Goal: Information Seeking & Learning: Check status

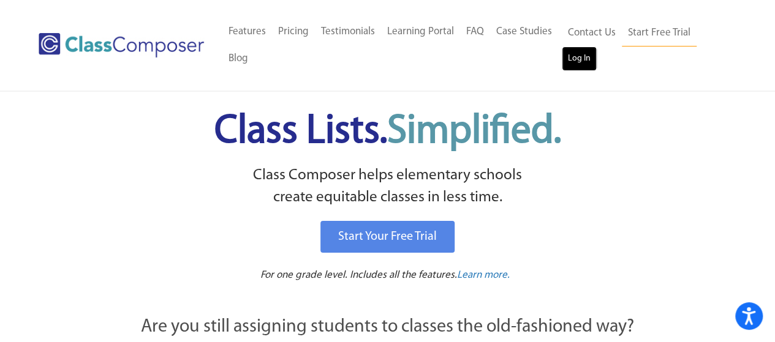
click at [568, 61] on link "Log In" at bounding box center [579, 59] width 35 height 25
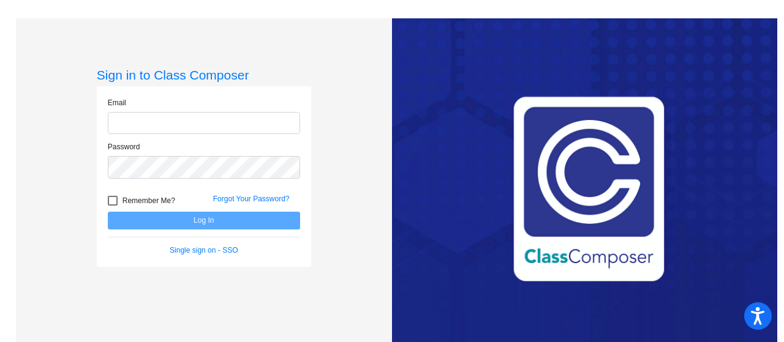
type input "[EMAIL_ADDRESS][DOMAIN_NAME]"
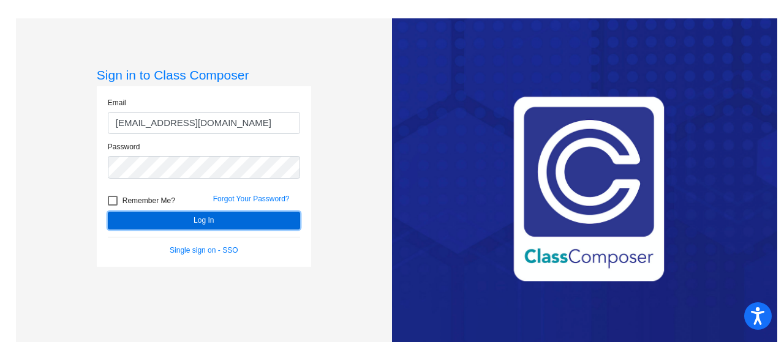
click at [168, 216] on button "Log In" at bounding box center [204, 221] width 192 height 18
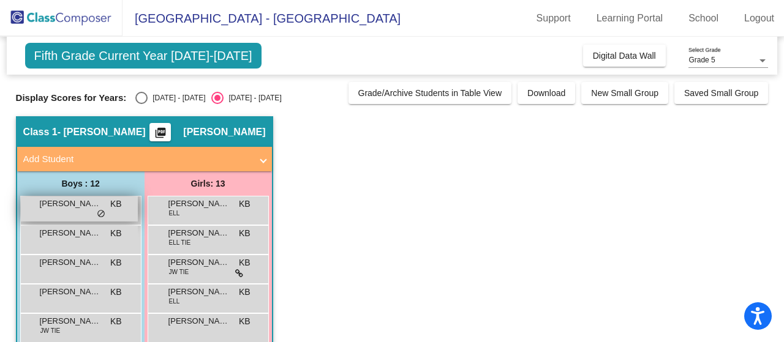
click at [56, 208] on span "[PERSON_NAME]" at bounding box center [70, 204] width 61 height 12
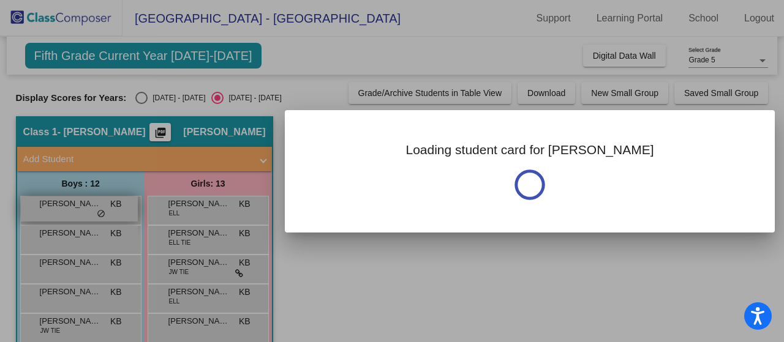
click at [56, 208] on div at bounding box center [392, 171] width 784 height 342
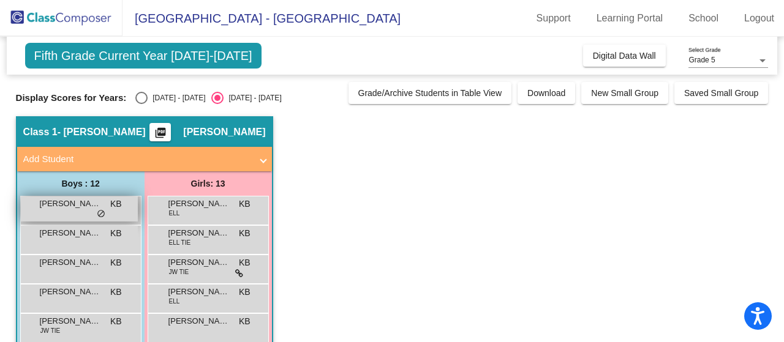
click at [56, 208] on span "[PERSON_NAME]" at bounding box center [70, 204] width 61 height 12
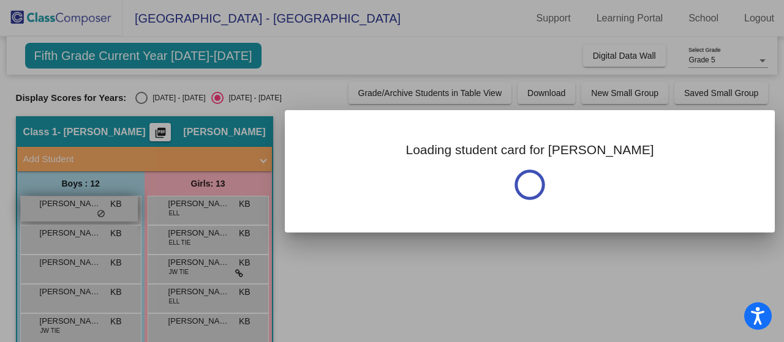
click at [56, 208] on div at bounding box center [392, 171] width 784 height 342
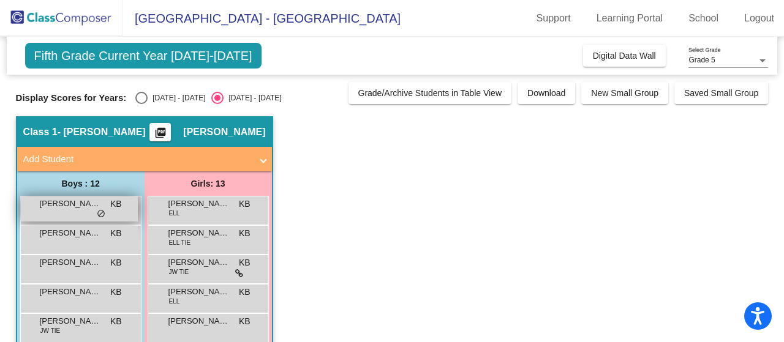
click at [56, 208] on span "[PERSON_NAME]" at bounding box center [70, 204] width 61 height 12
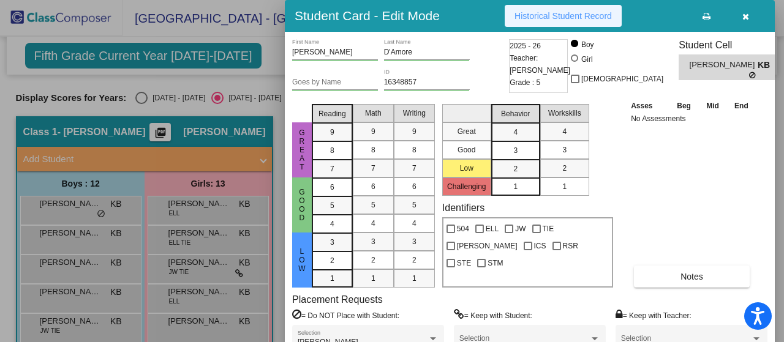
click at [549, 18] on span "Historical Student Record" at bounding box center [563, 16] width 97 height 10
click at [744, 13] on icon "button" at bounding box center [745, 16] width 7 height 9
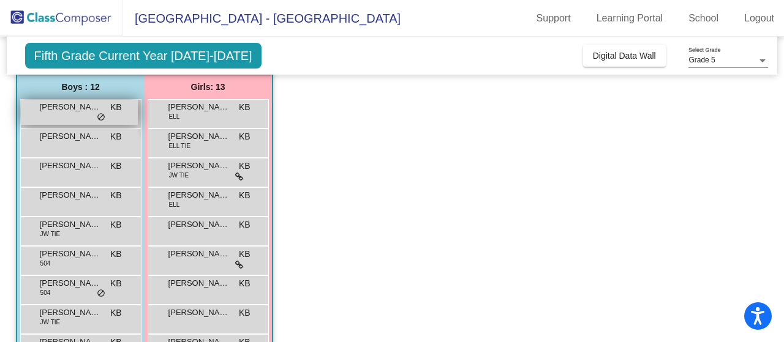
scroll to position [100, 0]
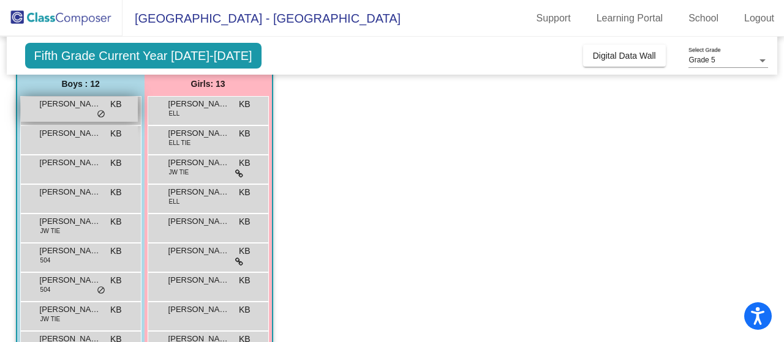
click at [59, 199] on div "[PERSON_NAME] KB lock do_not_disturb_alt" at bounding box center [79, 197] width 117 height 25
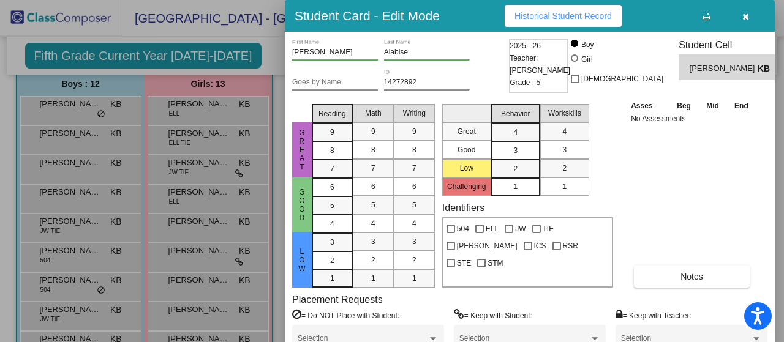
click at [565, 13] on span "Historical Student Record" at bounding box center [563, 16] width 97 height 10
click at [537, 13] on span "Historical Student Record" at bounding box center [563, 16] width 97 height 10
click at [744, 14] on icon "button" at bounding box center [745, 16] width 7 height 9
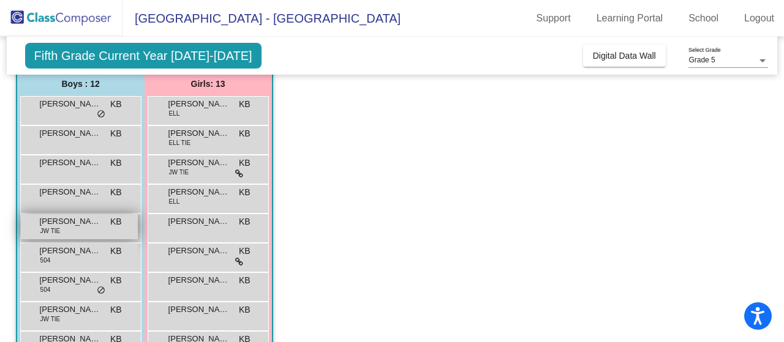
click at [77, 227] on div "[PERSON_NAME] JW TIE KB lock do_not_disturb_alt" at bounding box center [79, 226] width 117 height 25
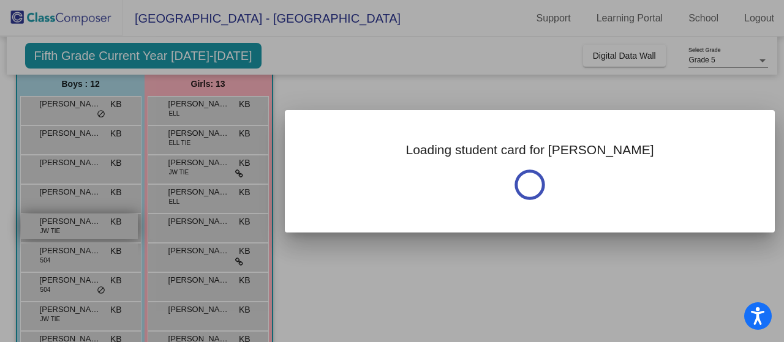
click at [77, 227] on div at bounding box center [392, 171] width 784 height 342
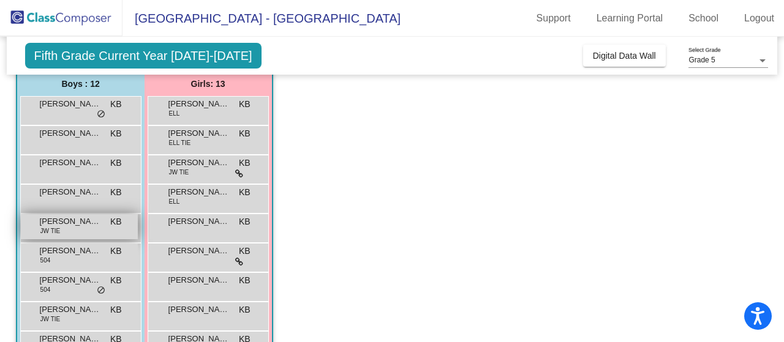
click at [77, 227] on div "[PERSON_NAME] JW TIE KB lock do_not_disturb_alt" at bounding box center [79, 226] width 117 height 25
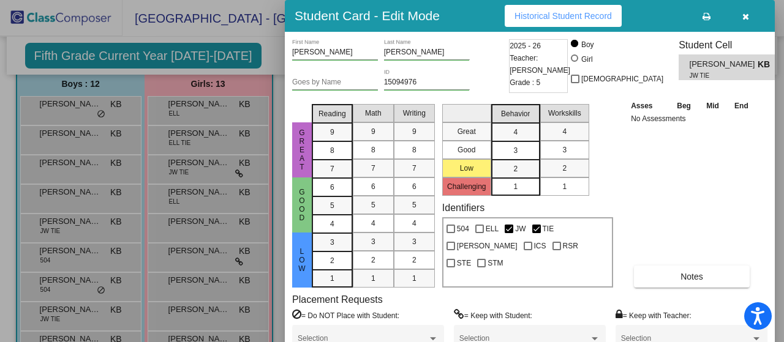
click at [551, 10] on button "Historical Student Record" at bounding box center [563, 16] width 117 height 22
click at [750, 16] on button "button" at bounding box center [745, 16] width 39 height 22
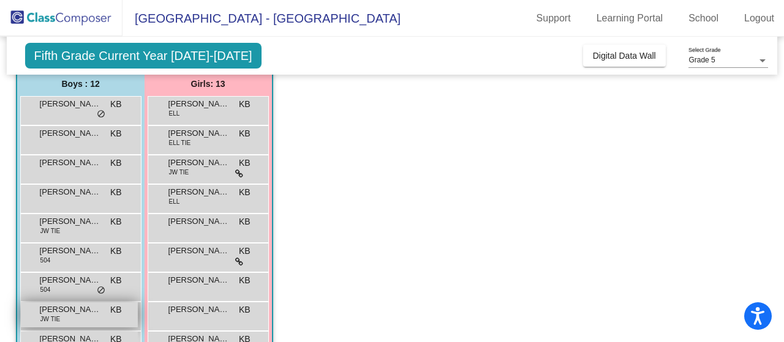
click at [78, 309] on span "[PERSON_NAME]" at bounding box center [70, 310] width 61 height 12
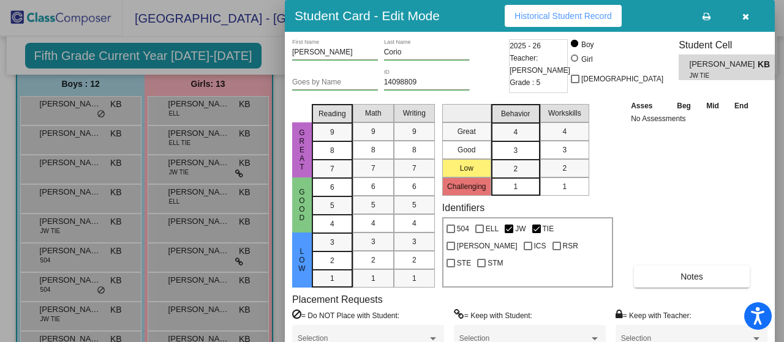
click at [557, 15] on span "Historical Student Record" at bounding box center [563, 16] width 97 height 10
click at [745, 17] on icon "button" at bounding box center [745, 16] width 7 height 9
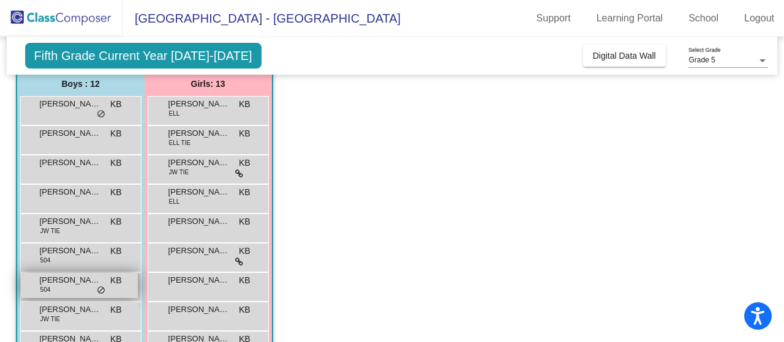
click at [74, 282] on span "[PERSON_NAME]" at bounding box center [70, 280] width 61 height 12
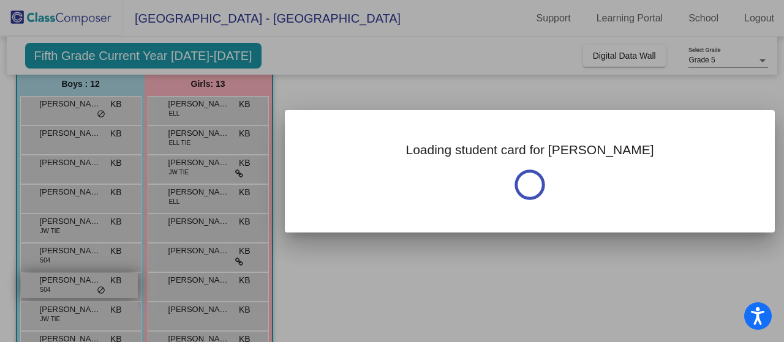
click at [74, 282] on div at bounding box center [392, 171] width 784 height 342
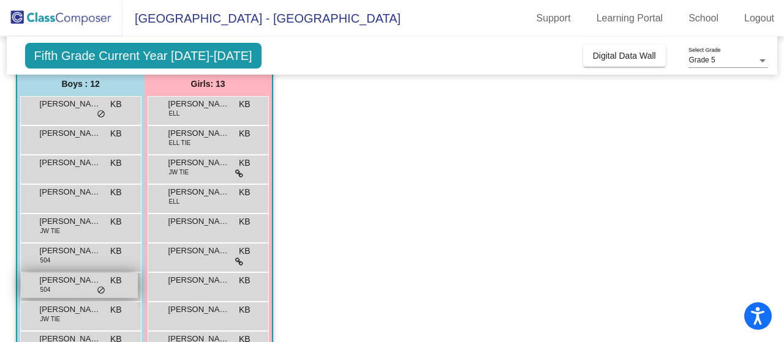
click at [74, 282] on span "[PERSON_NAME]" at bounding box center [70, 280] width 61 height 12
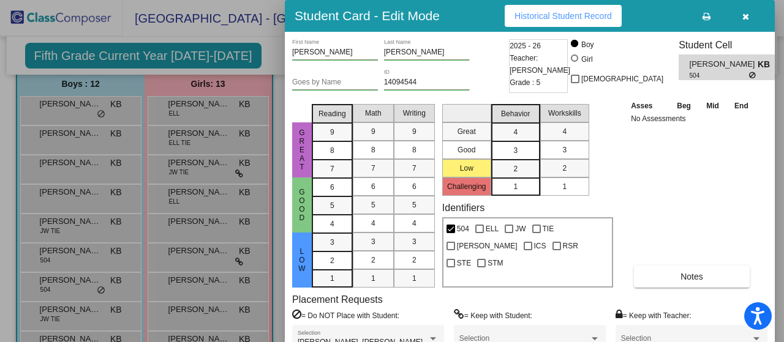
click at [552, 13] on span "Historical Student Record" at bounding box center [563, 16] width 97 height 10
click at [747, 21] on button "button" at bounding box center [745, 16] width 39 height 22
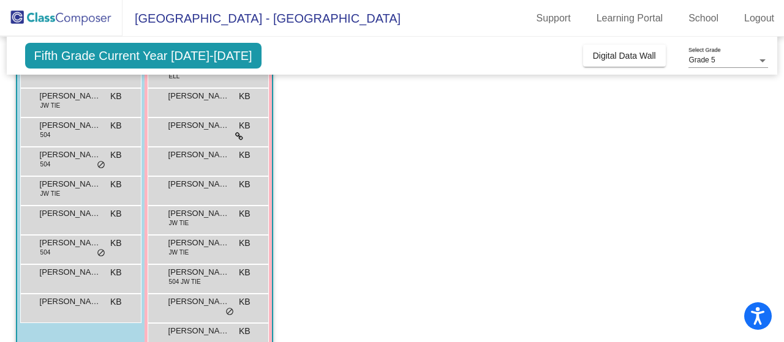
scroll to position [228, 0]
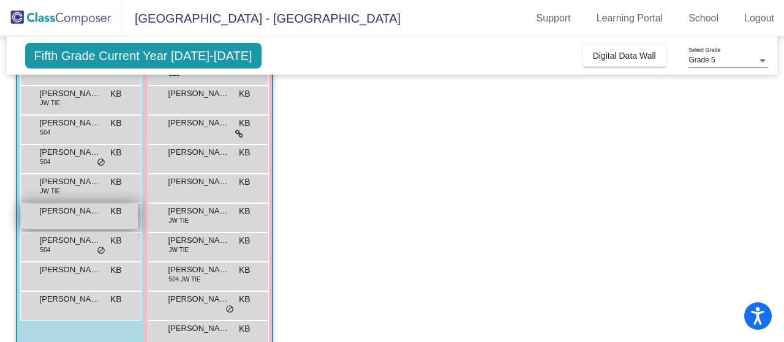
click at [69, 208] on span "[PERSON_NAME]" at bounding box center [70, 211] width 61 height 12
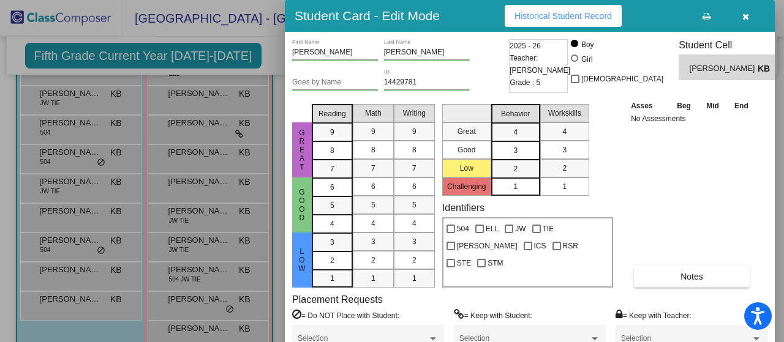
click at [541, 26] on button "Historical Student Record" at bounding box center [563, 16] width 117 height 22
click at [748, 15] on icon "button" at bounding box center [745, 16] width 7 height 9
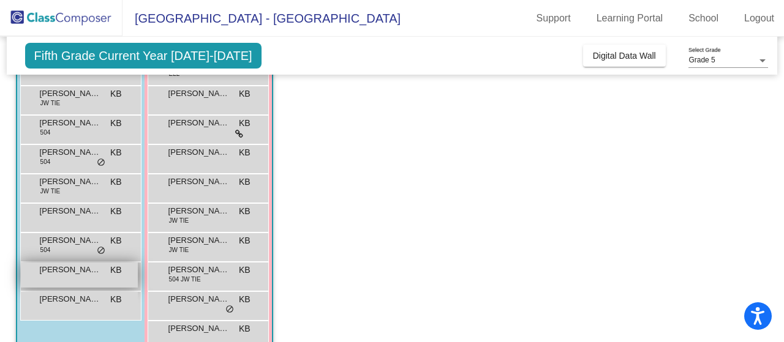
click at [56, 281] on div "[PERSON_NAME] KB lock do_not_disturb_alt" at bounding box center [79, 275] width 117 height 25
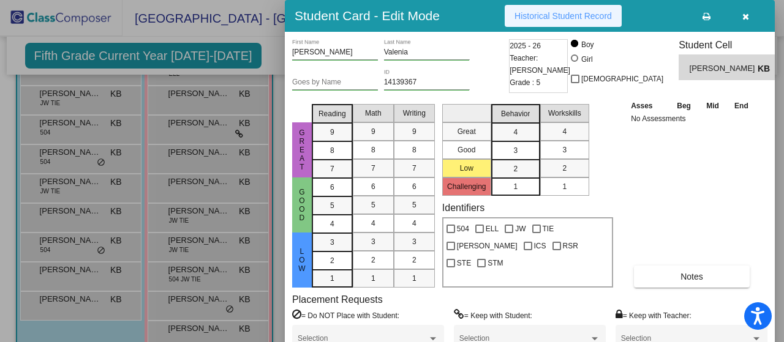
click at [556, 15] on button "Historical Student Record" at bounding box center [563, 16] width 117 height 22
